Goal: Navigation & Orientation: Find specific page/section

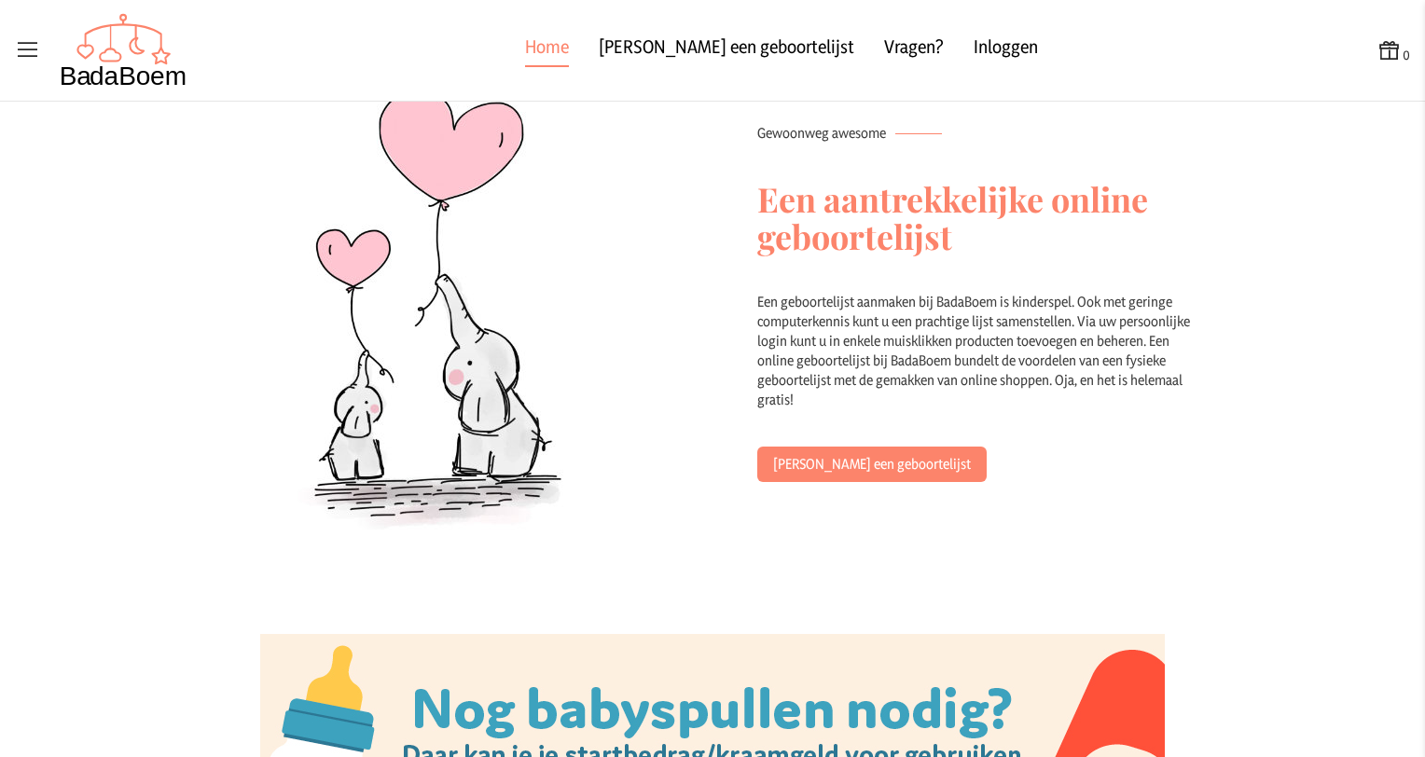
scroll to position [1625, 0]
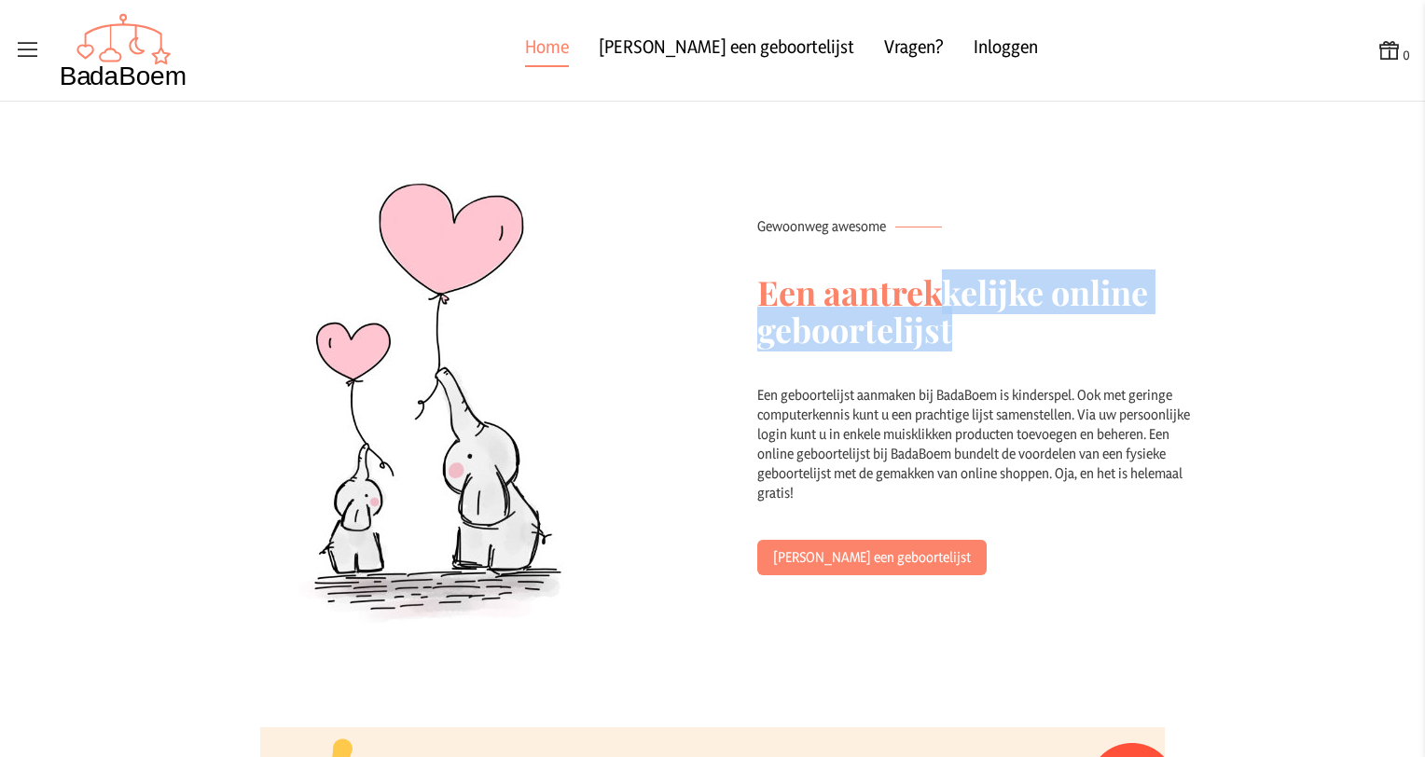
drag, startPoint x: 940, startPoint y: 301, endPoint x: 945, endPoint y: 316, distance: 15.6
click at [945, 316] on h2 "Een aantrekkelijke online geboortelijst" at bounding box center [981, 310] width 448 height 149
drag, startPoint x: 945, startPoint y: 316, endPoint x: 884, endPoint y: 325, distance: 61.2
click at [906, 328] on h2 "Een aantrekkelijke online geboortelijst" at bounding box center [981, 310] width 448 height 149
click at [854, 317] on h2 "Een aantrekkelijke online geboortelijst" at bounding box center [981, 310] width 448 height 149
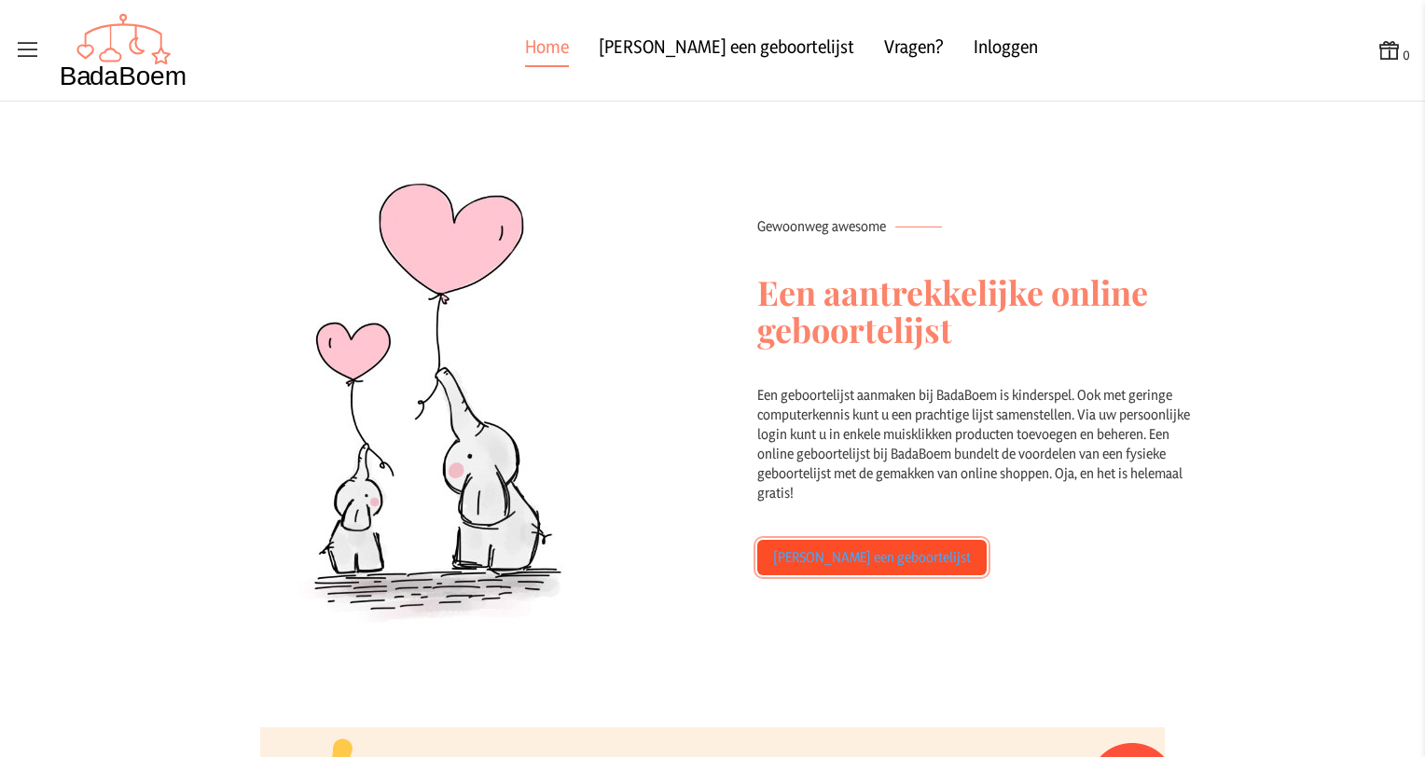
click at [806, 560] on link "[PERSON_NAME] een geboortelijst" at bounding box center [871, 557] width 229 height 35
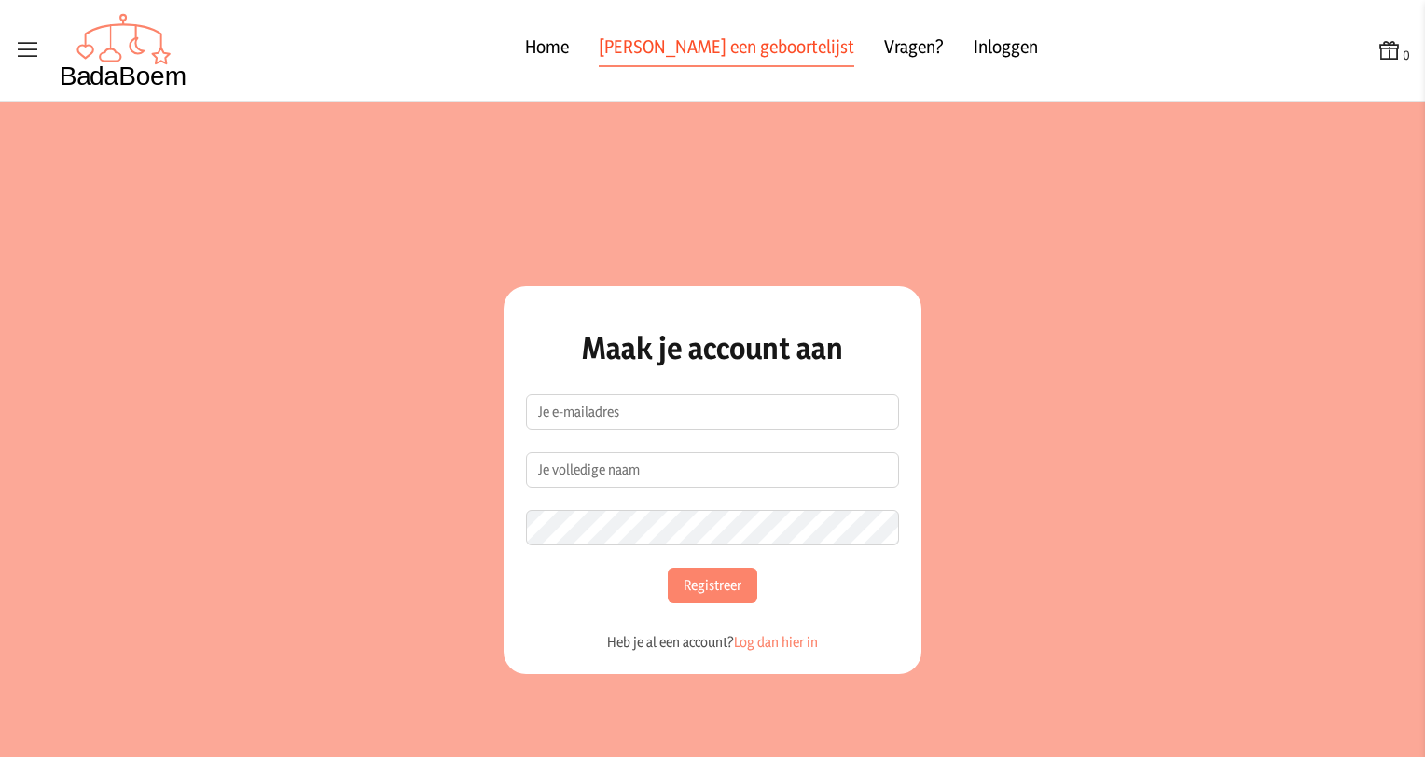
click at [668, 52] on link "[PERSON_NAME] een geboortelijst" at bounding box center [727, 51] width 256 height 34
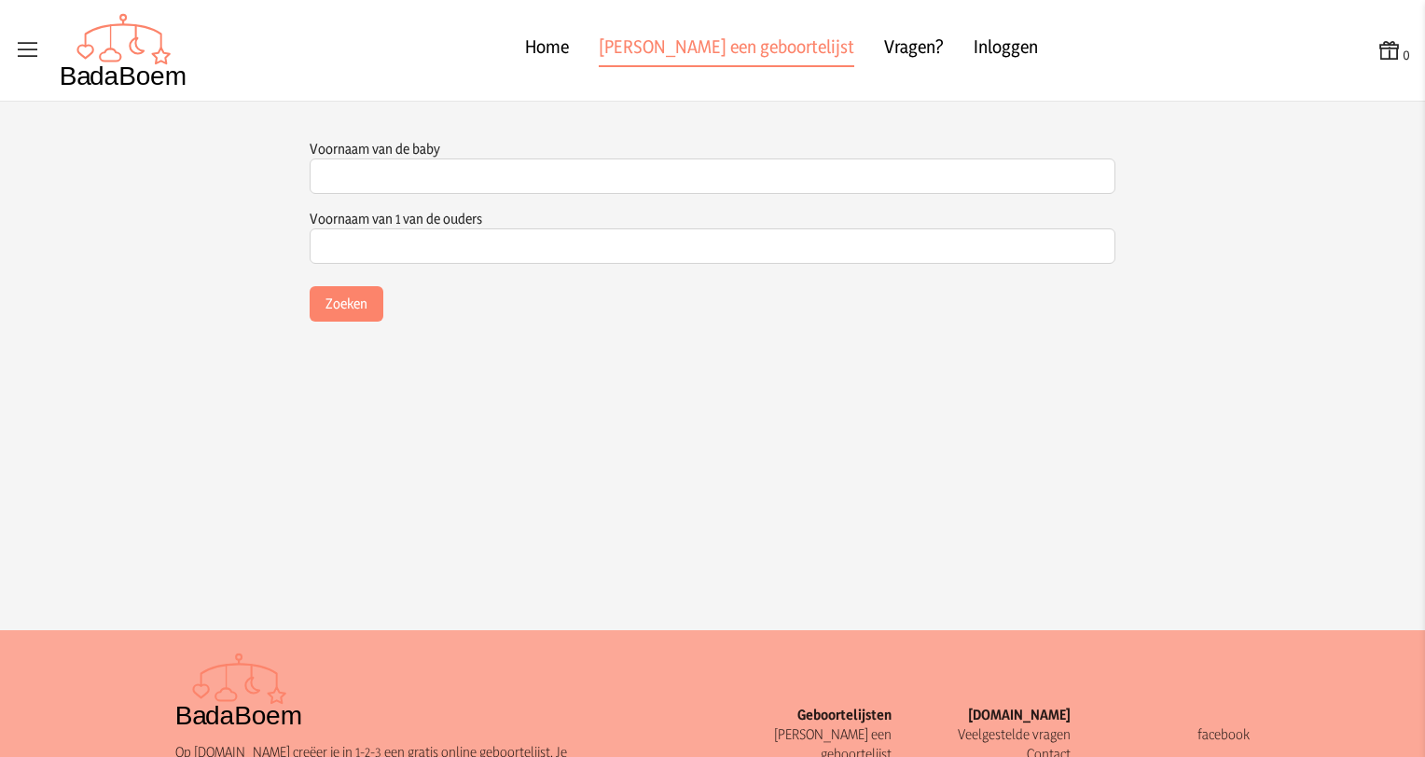
click at [820, 35] on div "Home [PERSON_NAME] een geboortelijst Vragen? Inloggen" at bounding box center [781, 50] width 1189 height 86
click at [884, 35] on link "Vragen?" at bounding box center [914, 51] width 60 height 34
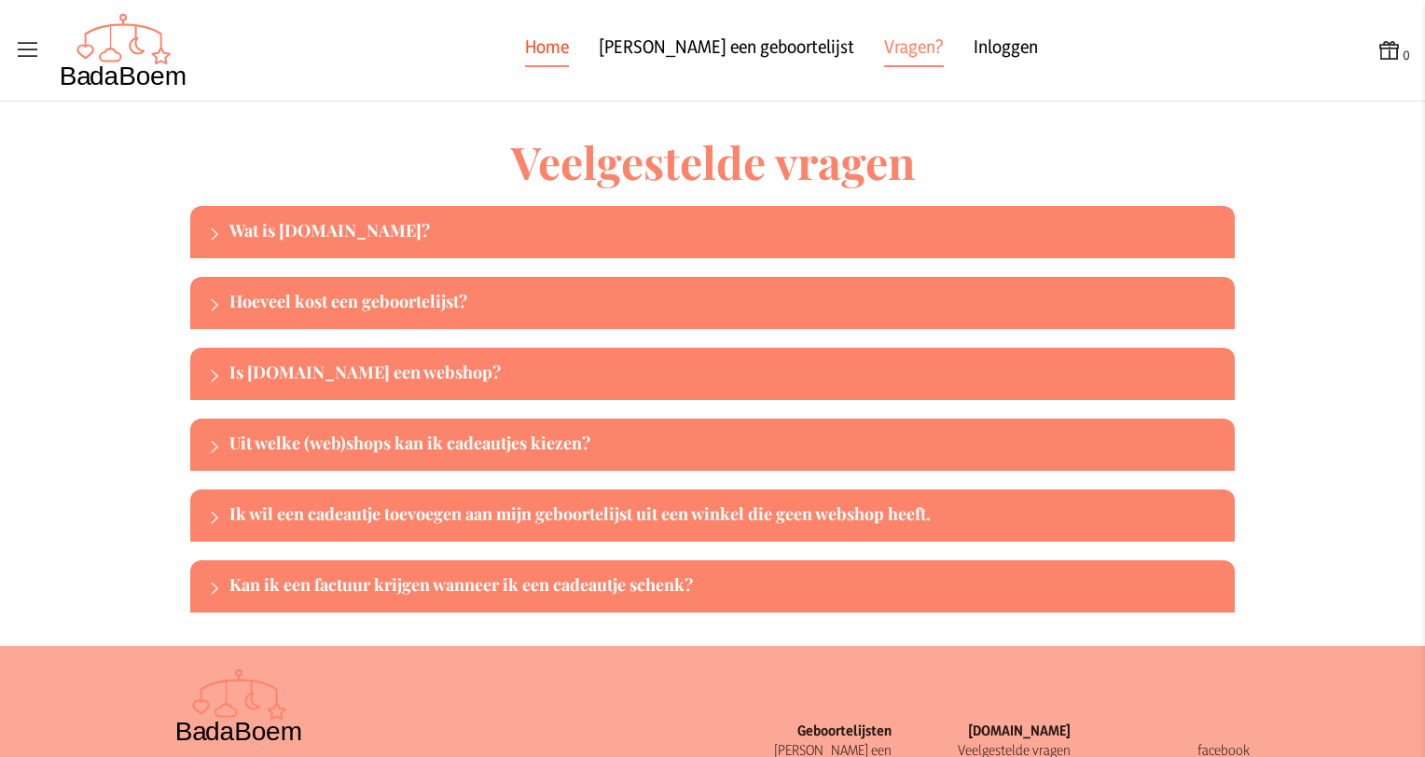
click at [569, 53] on link "Home" at bounding box center [547, 51] width 44 height 34
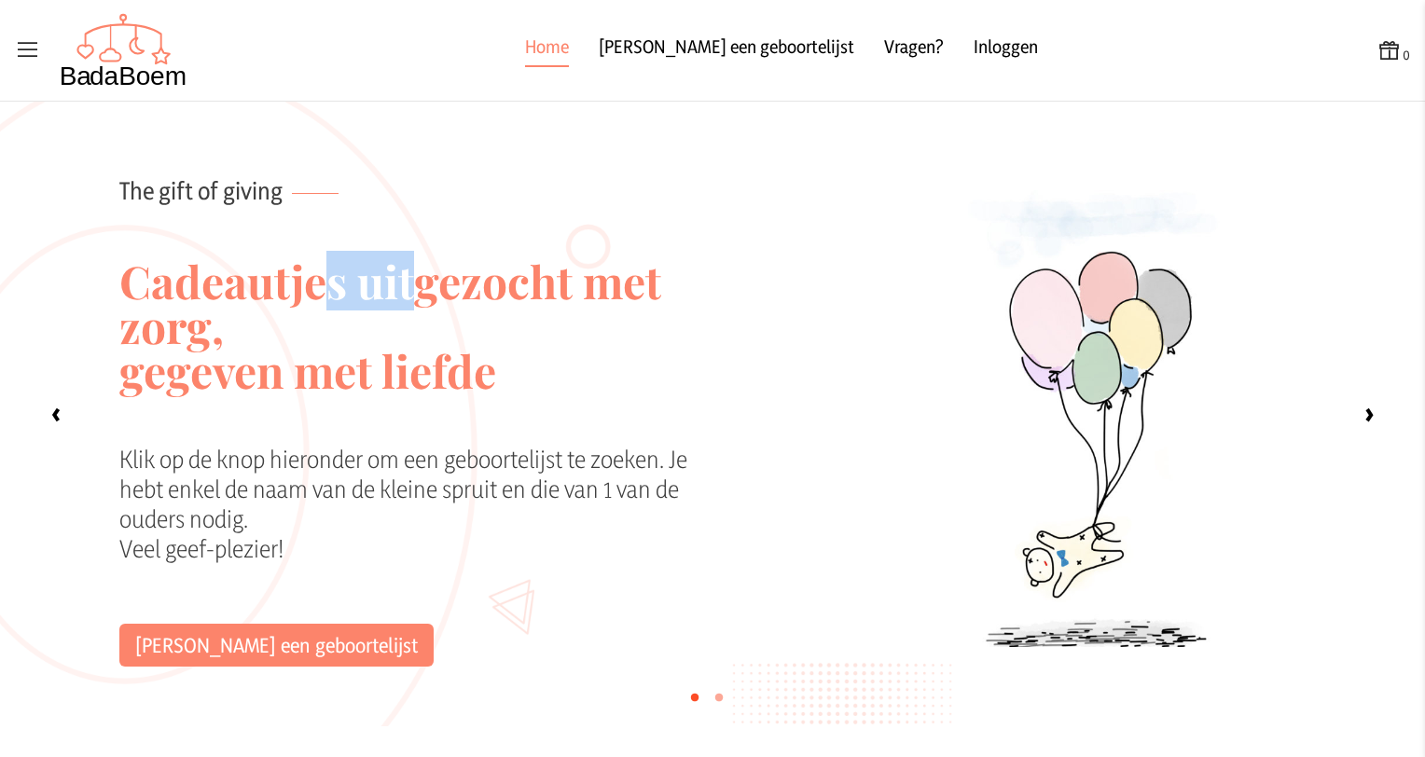
drag, startPoint x: 313, startPoint y: 283, endPoint x: 426, endPoint y: 292, distance: 113.2
click at [426, 292] on h2 "Cadeautjes uitgezocht met [PERSON_NAME], gegeven met liefde" at bounding box center [417, 325] width 597 height 239
drag, startPoint x: 426, startPoint y: 292, endPoint x: 357, endPoint y: 325, distance: 76.4
click at [427, 292] on h2 "Cadeautjes uitgezocht met [PERSON_NAME], gegeven met liefde" at bounding box center [417, 325] width 597 height 239
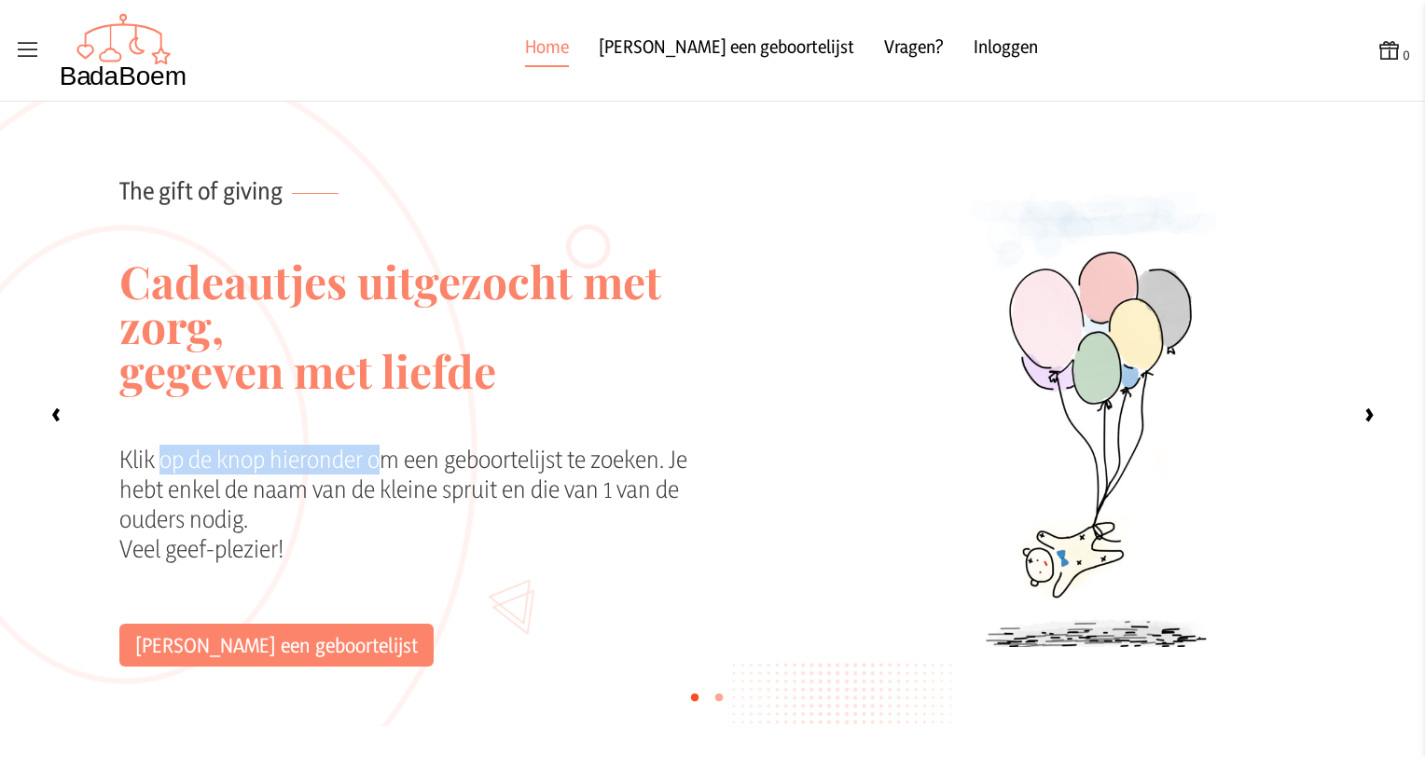
drag, startPoint x: 150, startPoint y: 461, endPoint x: 369, endPoint y: 455, distance: 219.3
click at [369, 455] on div "Klik op de knop hieronder om een geboortelijst te zoeken. Je hebt enkel de naam…" at bounding box center [417, 534] width 597 height 179
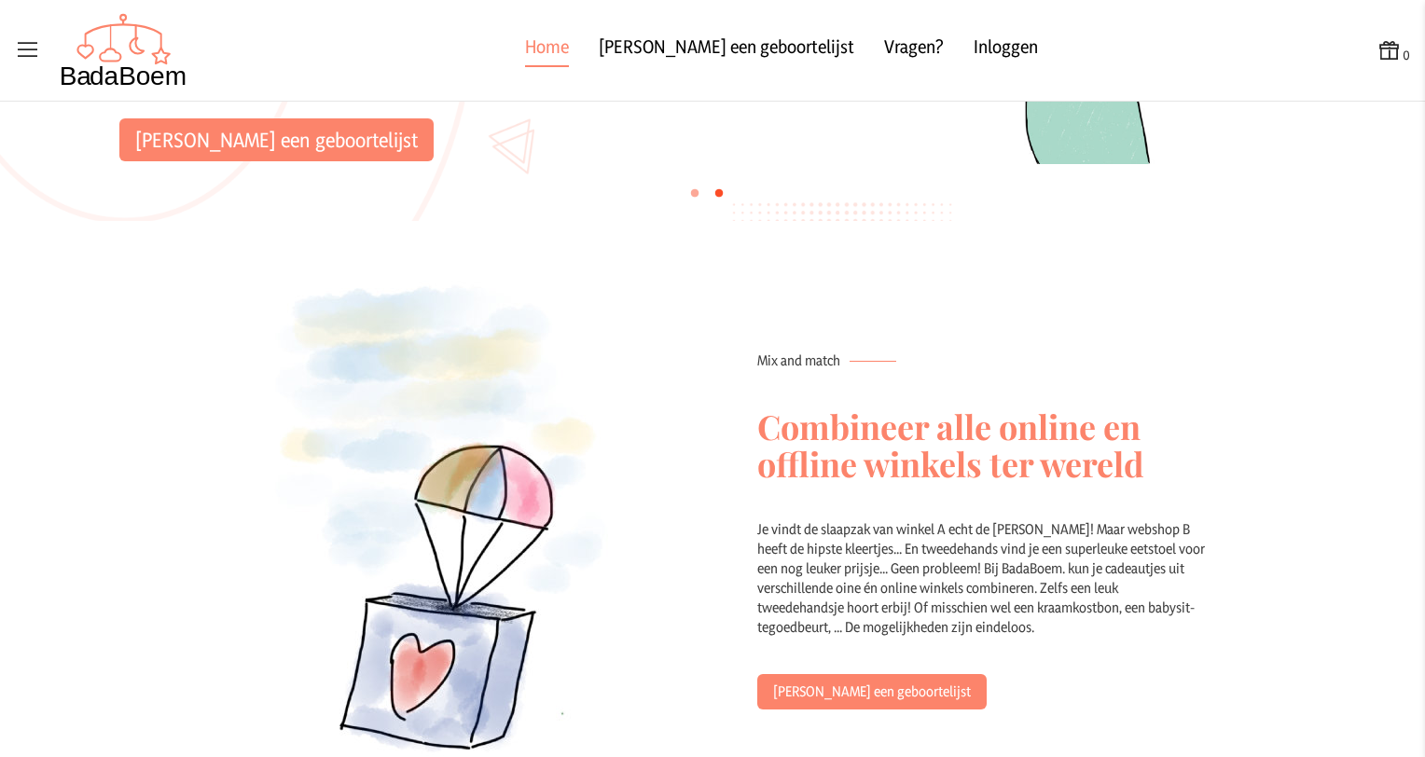
scroll to position [368, 0]
